Goal: Navigation & Orientation: Find specific page/section

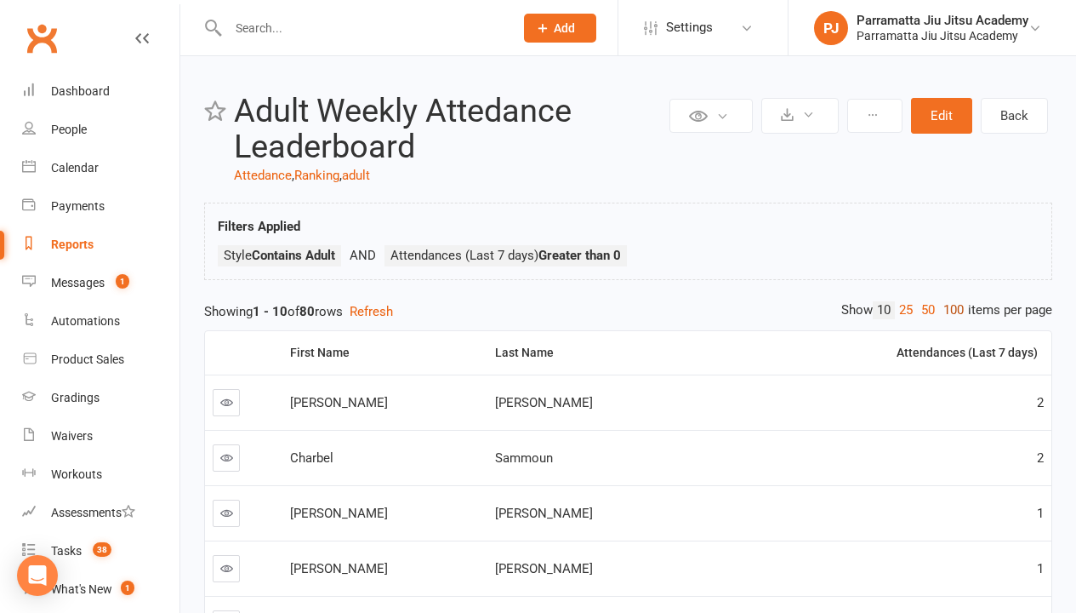
click at [950, 310] on link "100" at bounding box center [953, 310] width 29 height 18
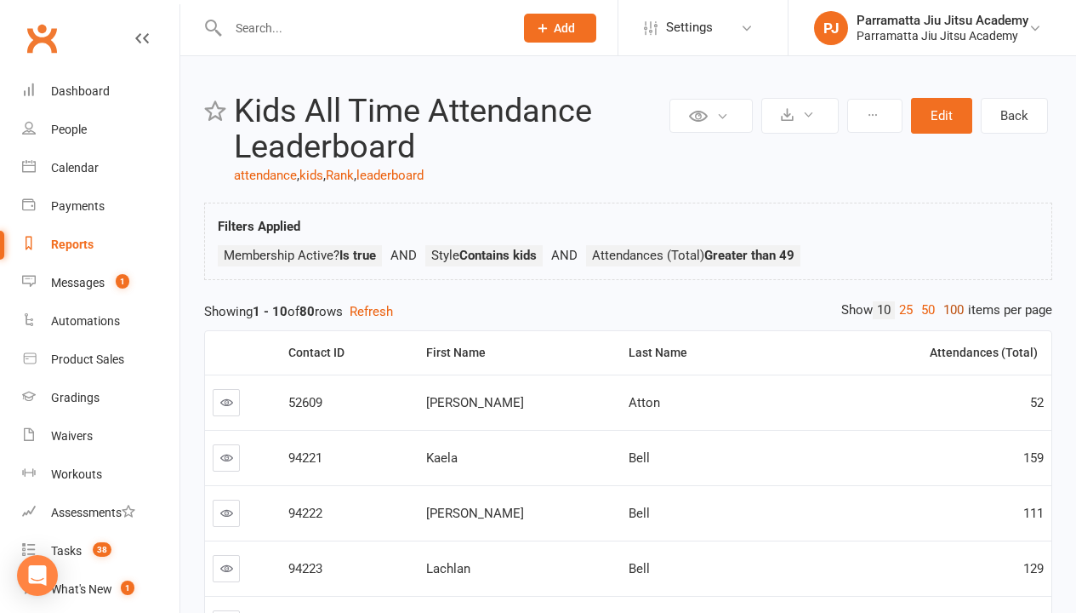
click at [950, 310] on link "100" at bounding box center [953, 310] width 29 height 18
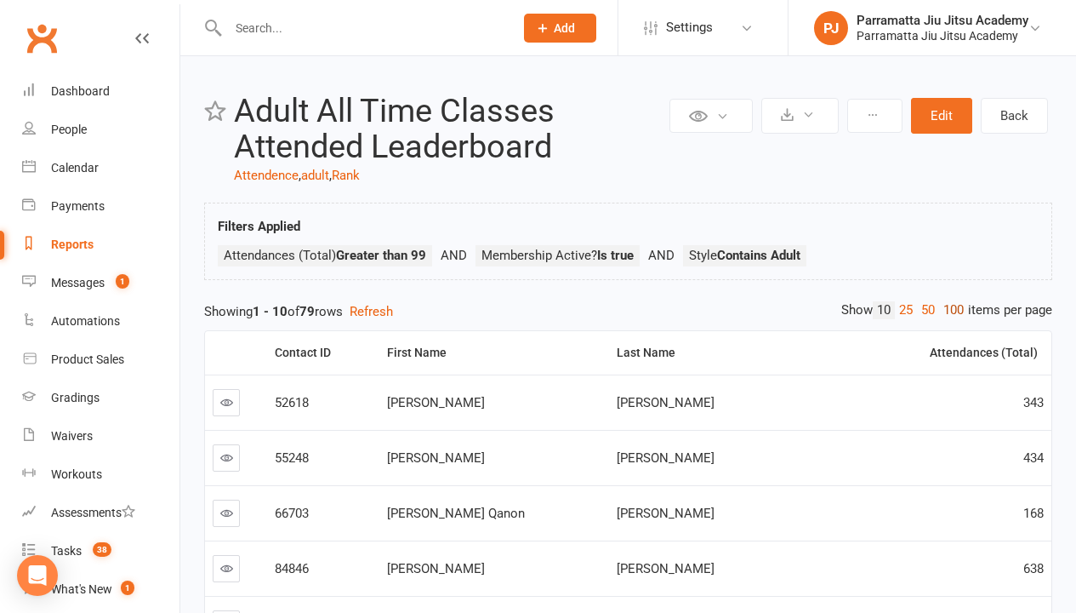
click at [950, 310] on link "100" at bounding box center [953, 310] width 29 height 18
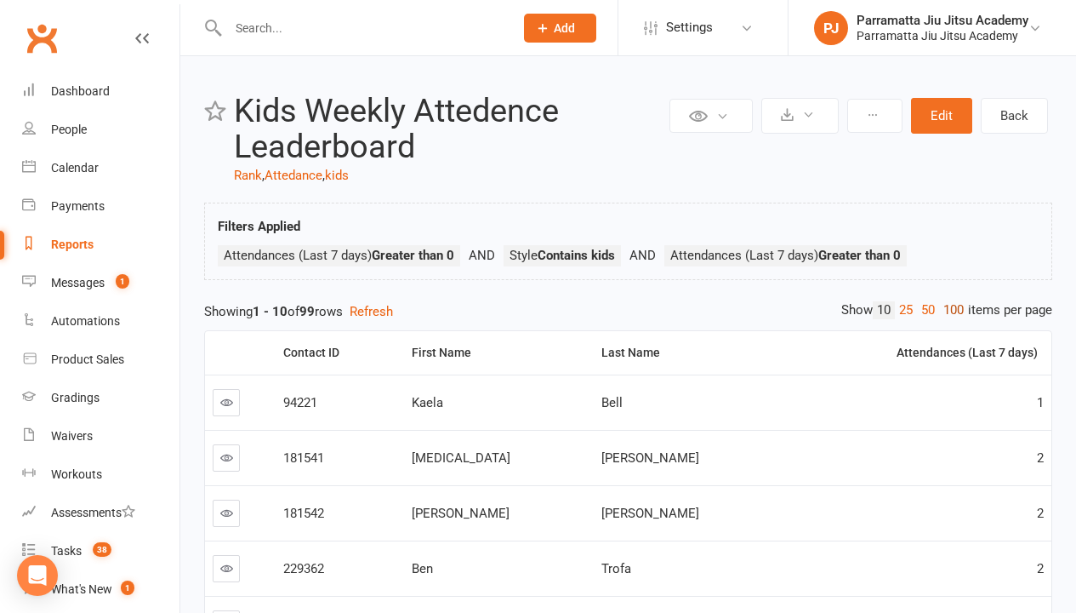
click at [950, 310] on link "100" at bounding box center [953, 310] width 29 height 18
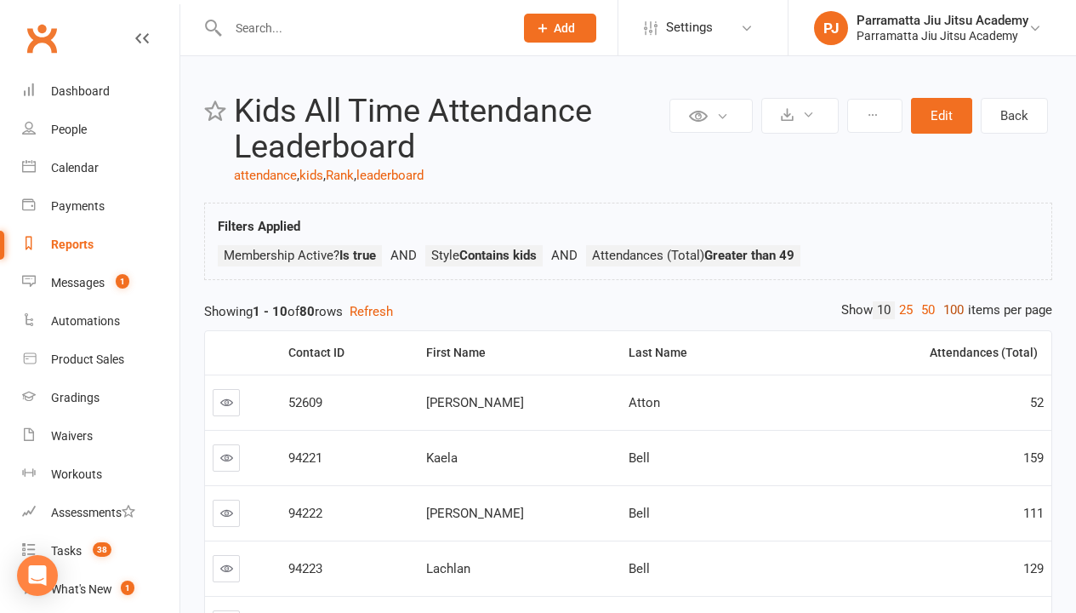
click at [950, 310] on link "100" at bounding box center [953, 310] width 29 height 18
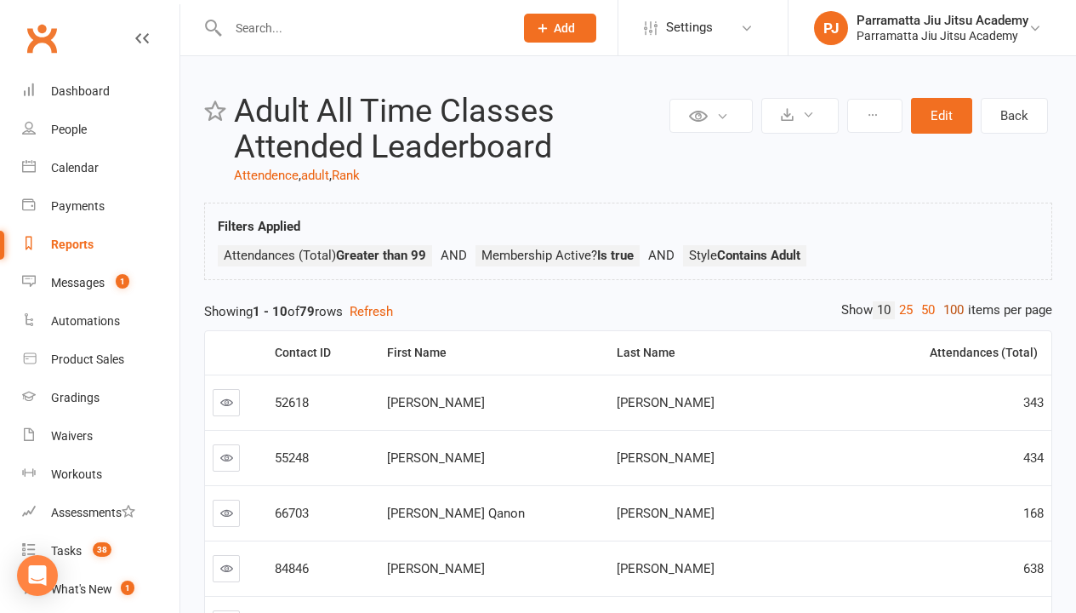
click at [950, 310] on link "100" at bounding box center [953, 310] width 29 height 18
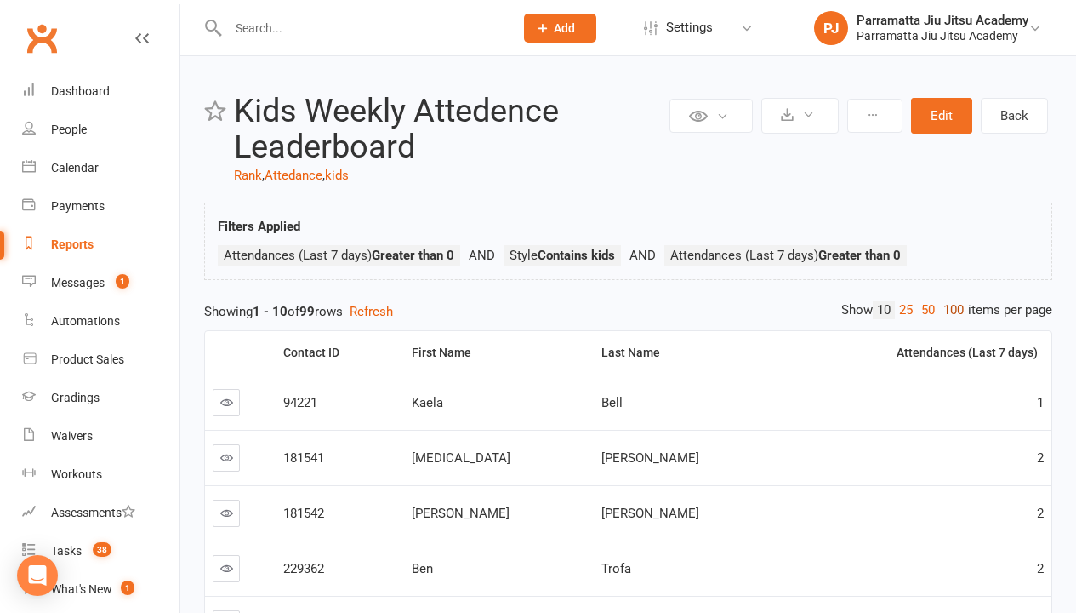
click at [950, 310] on link "100" at bounding box center [953, 310] width 29 height 18
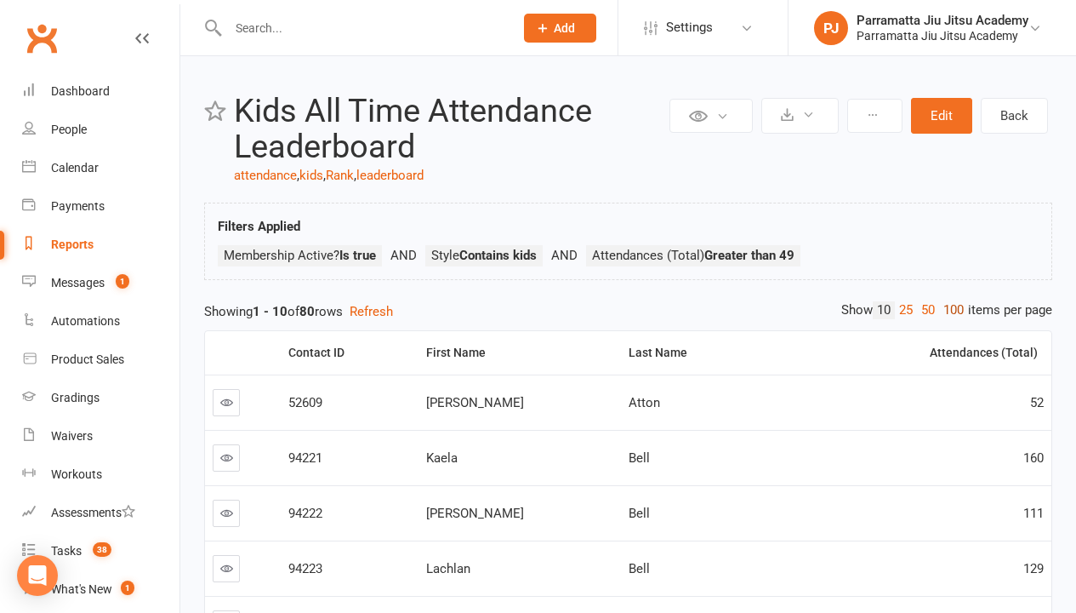
click at [950, 310] on link "100" at bounding box center [953, 310] width 29 height 18
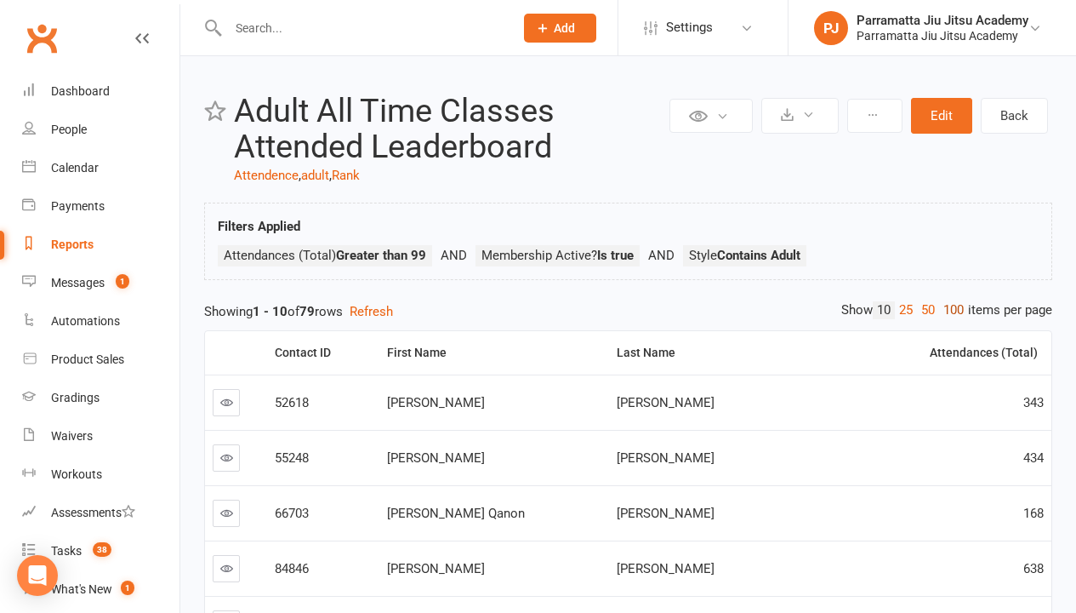
click at [950, 310] on link "100" at bounding box center [953, 310] width 29 height 18
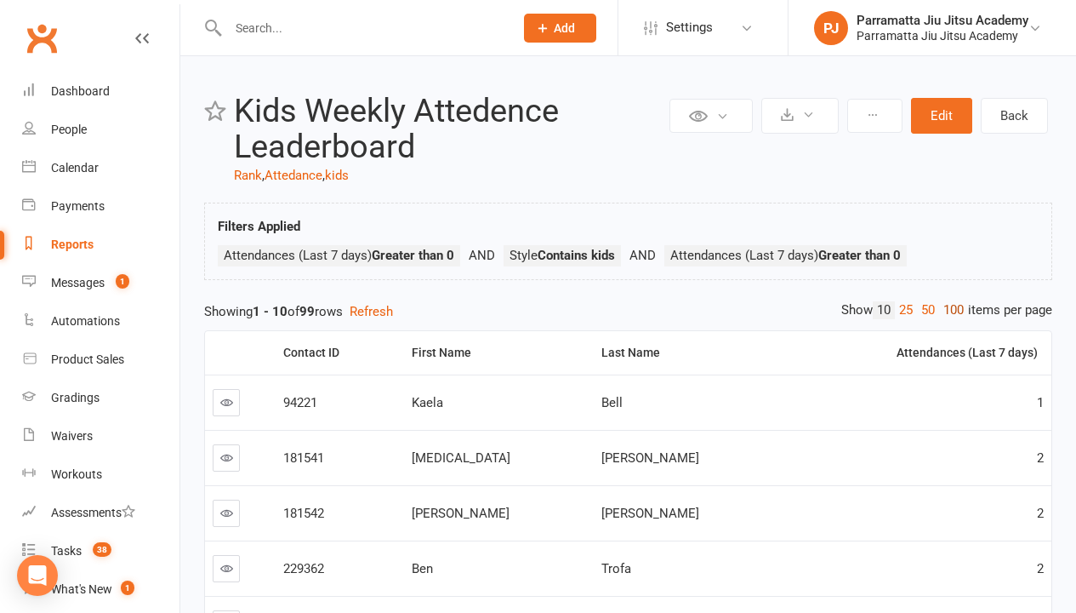
click at [950, 310] on link "100" at bounding box center [953, 310] width 29 height 18
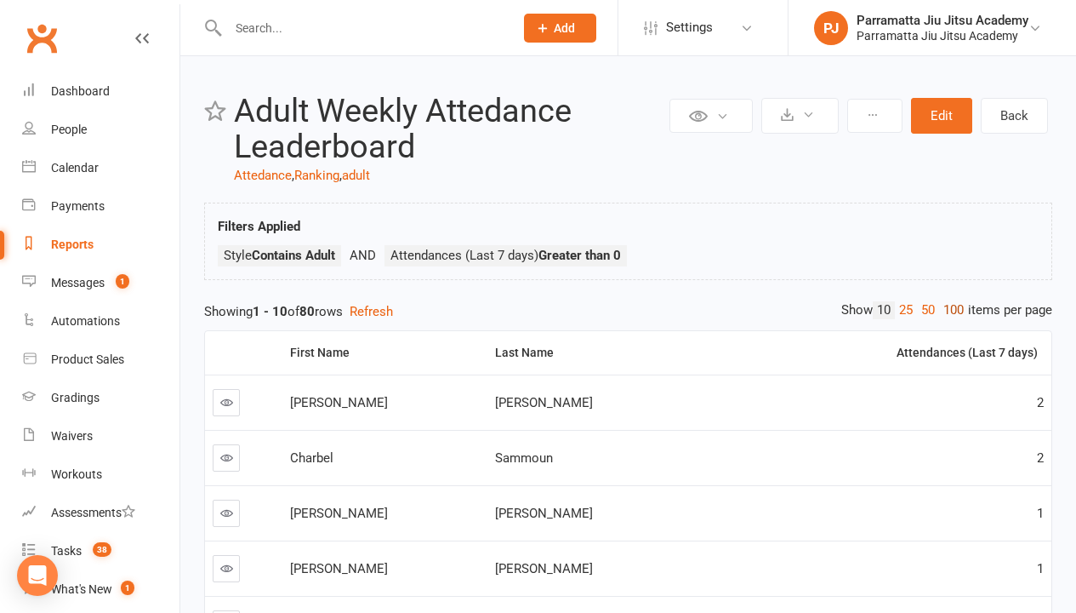
click at [950, 310] on link "100" at bounding box center [953, 310] width 29 height 18
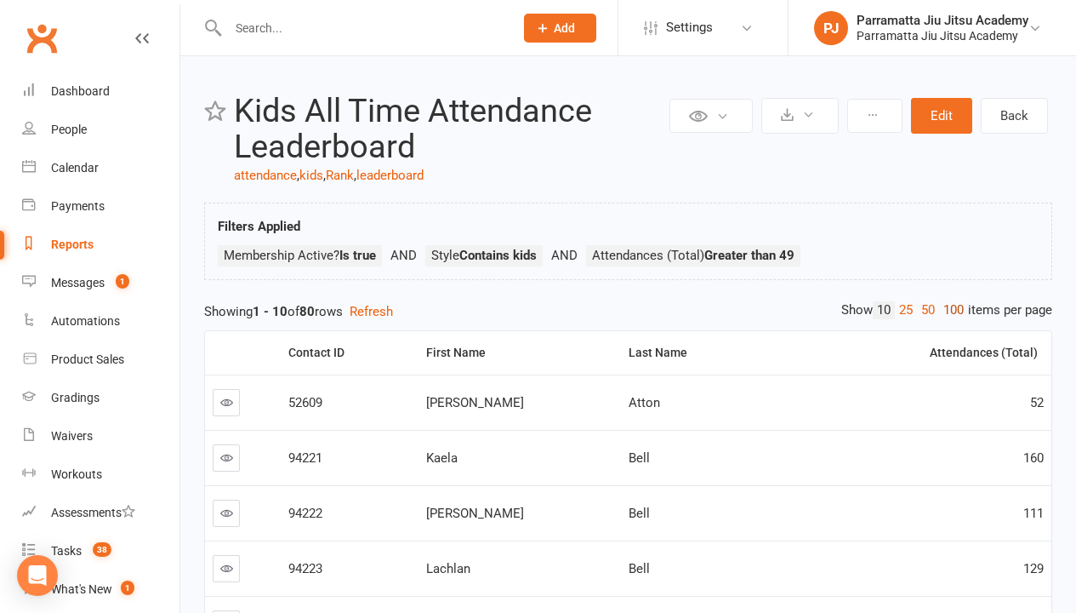
click at [950, 310] on link "100" at bounding box center [953, 310] width 29 height 18
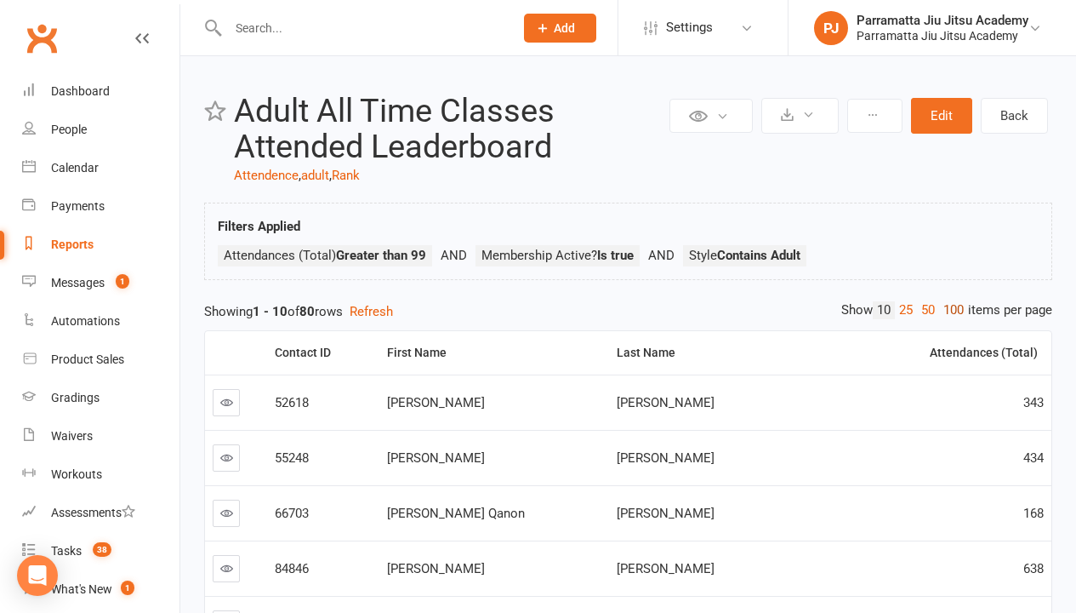
click at [950, 310] on link "100" at bounding box center [953, 310] width 29 height 18
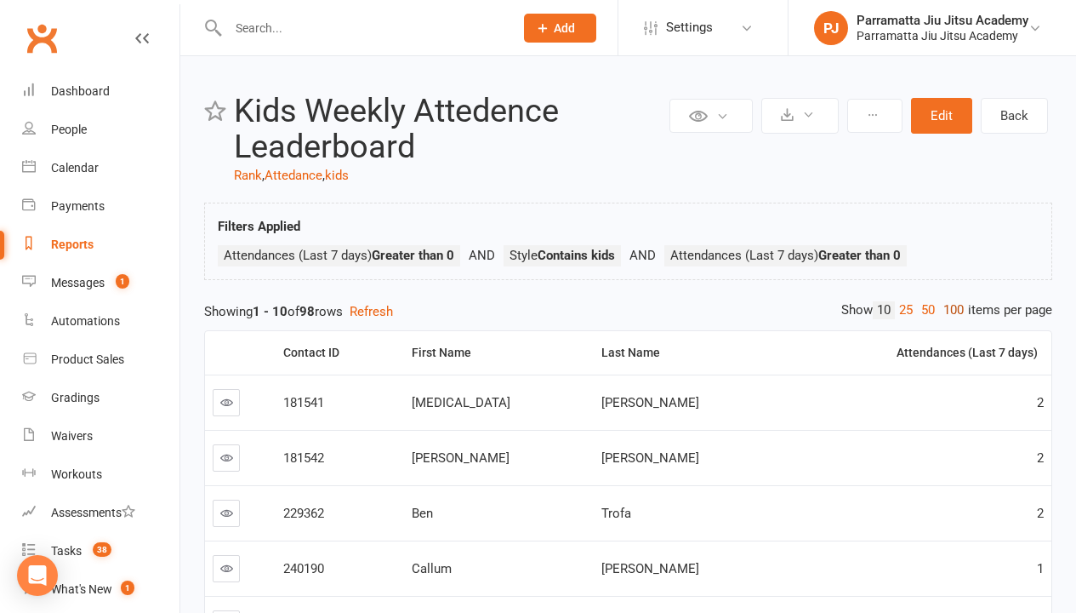
click at [950, 310] on link "100" at bounding box center [953, 310] width 29 height 18
